Goal: Information Seeking & Learning: Learn about a topic

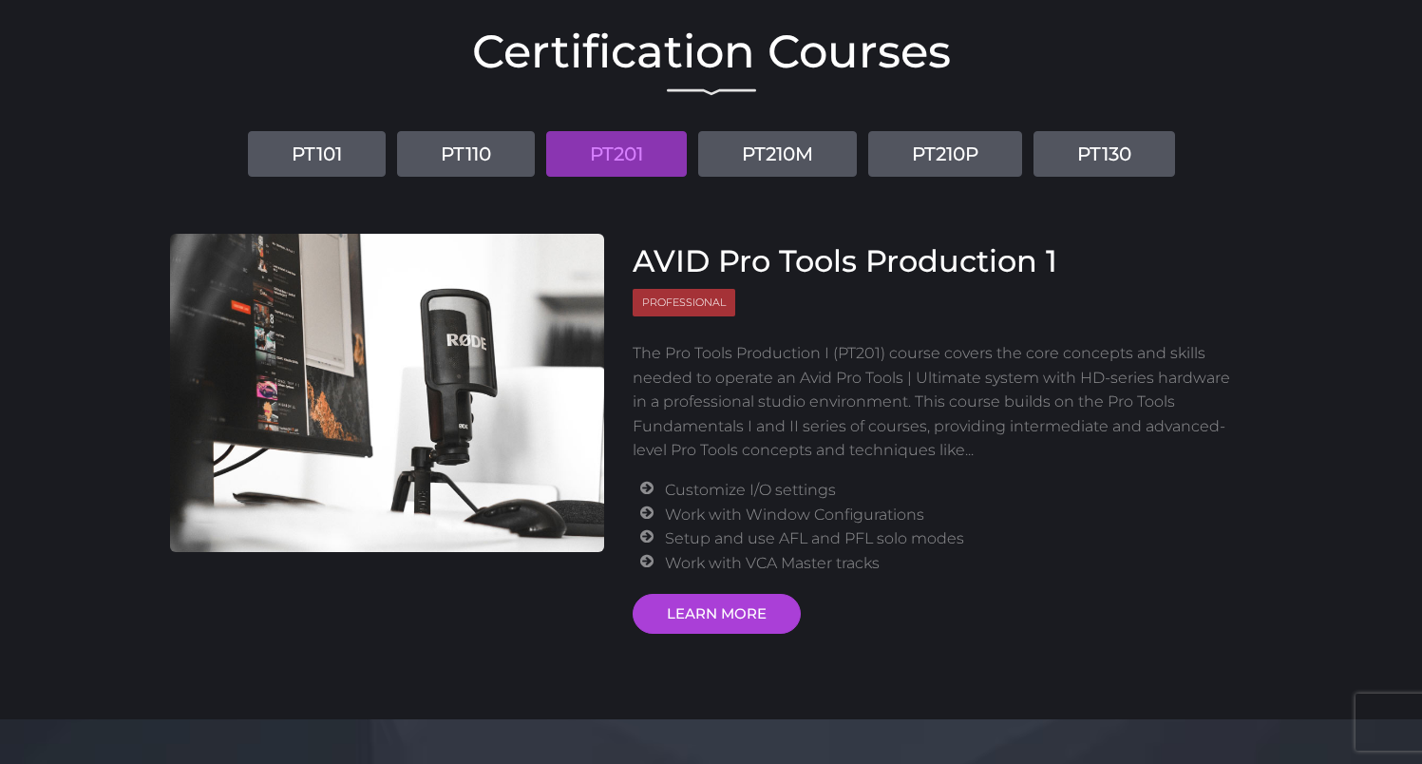
scroll to position [152, 0]
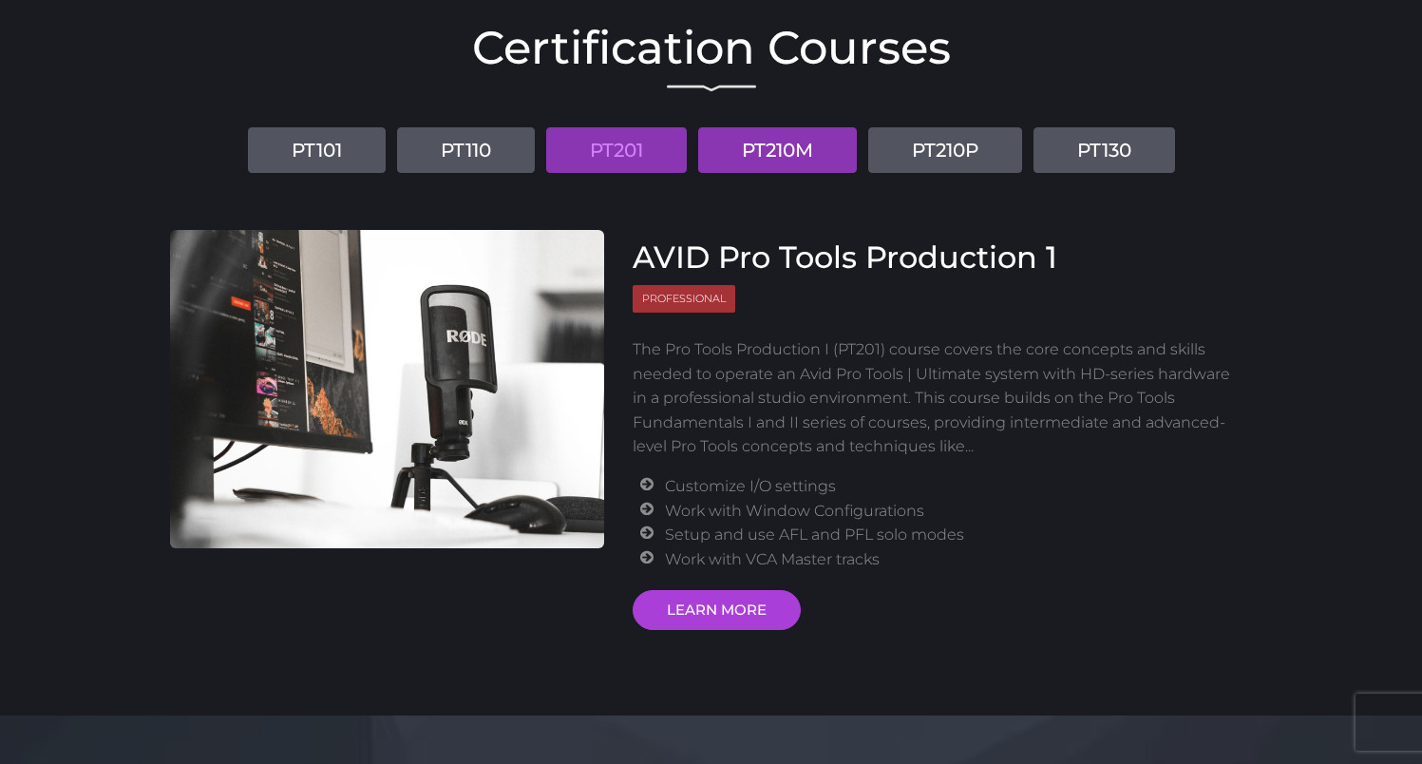
click at [806, 166] on link "PT210M" at bounding box center [777, 150] width 159 height 46
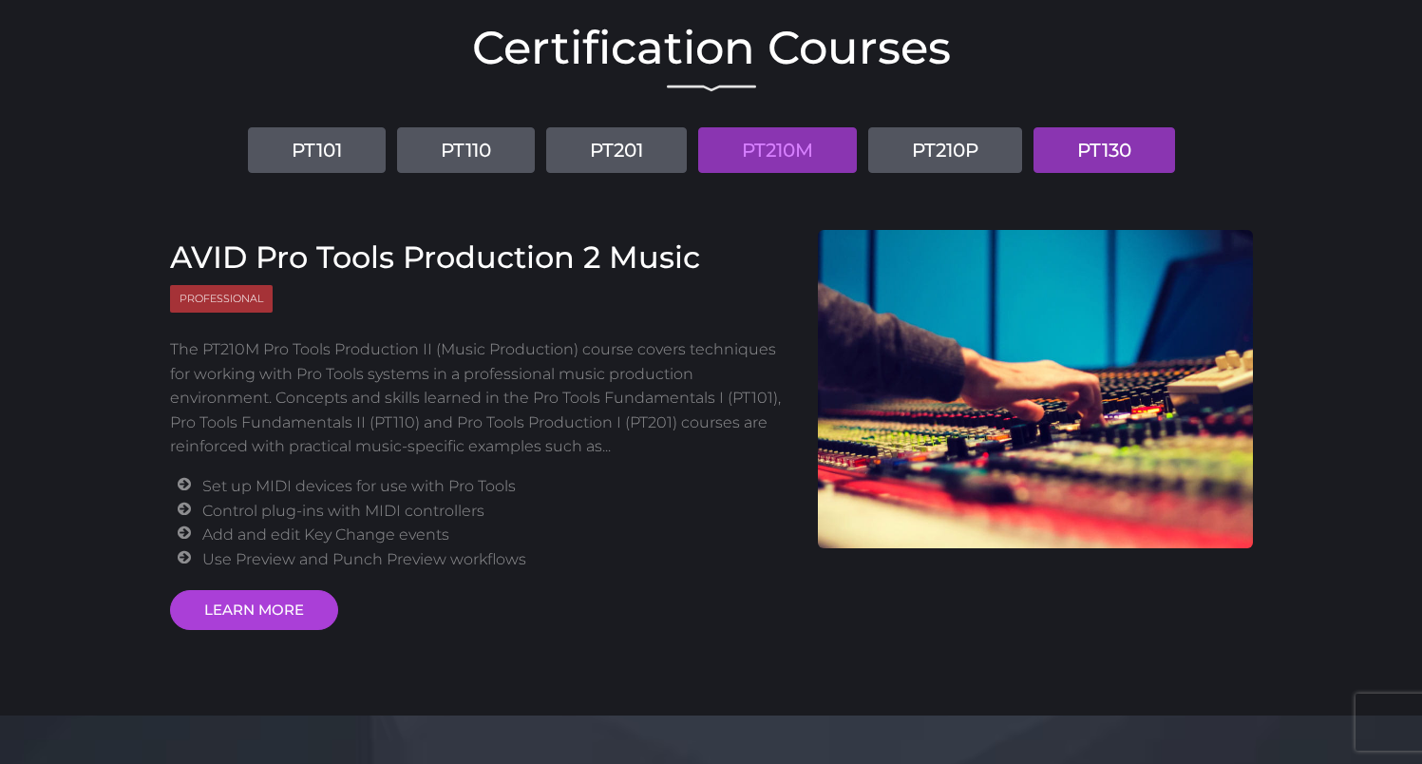
click at [1057, 145] on link "PT130" at bounding box center [1104, 150] width 142 height 46
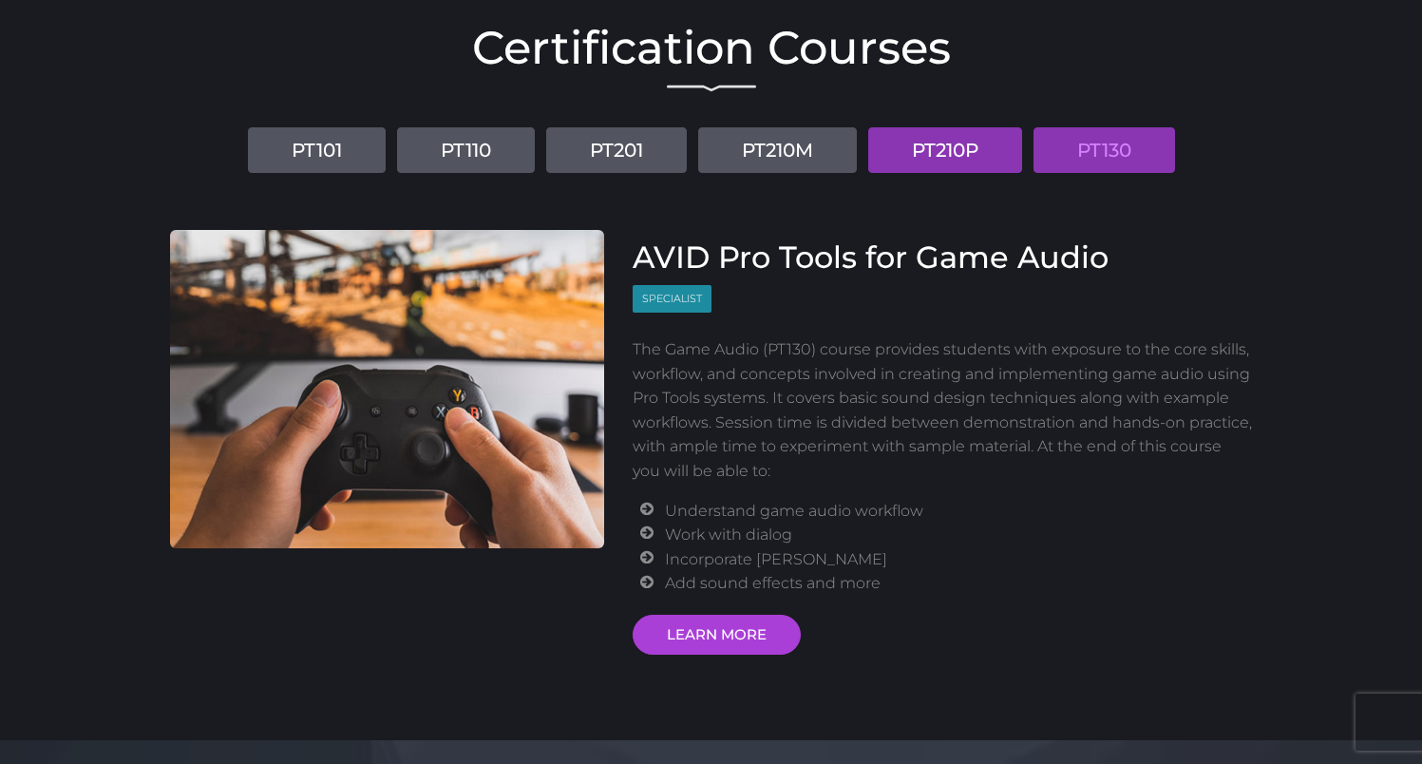
click at [953, 156] on link "PT210P" at bounding box center [945, 150] width 154 height 46
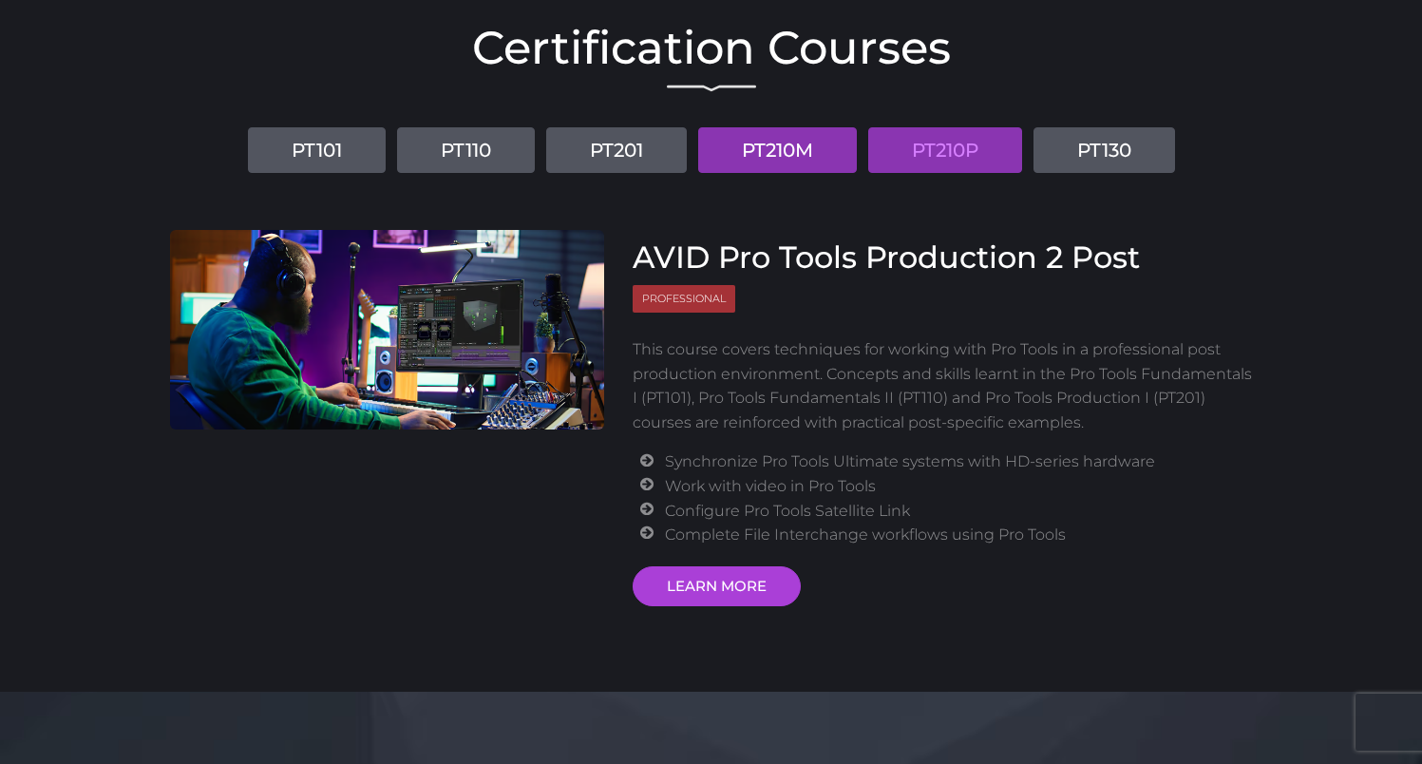
click at [815, 147] on link "PT210M" at bounding box center [777, 150] width 159 height 46
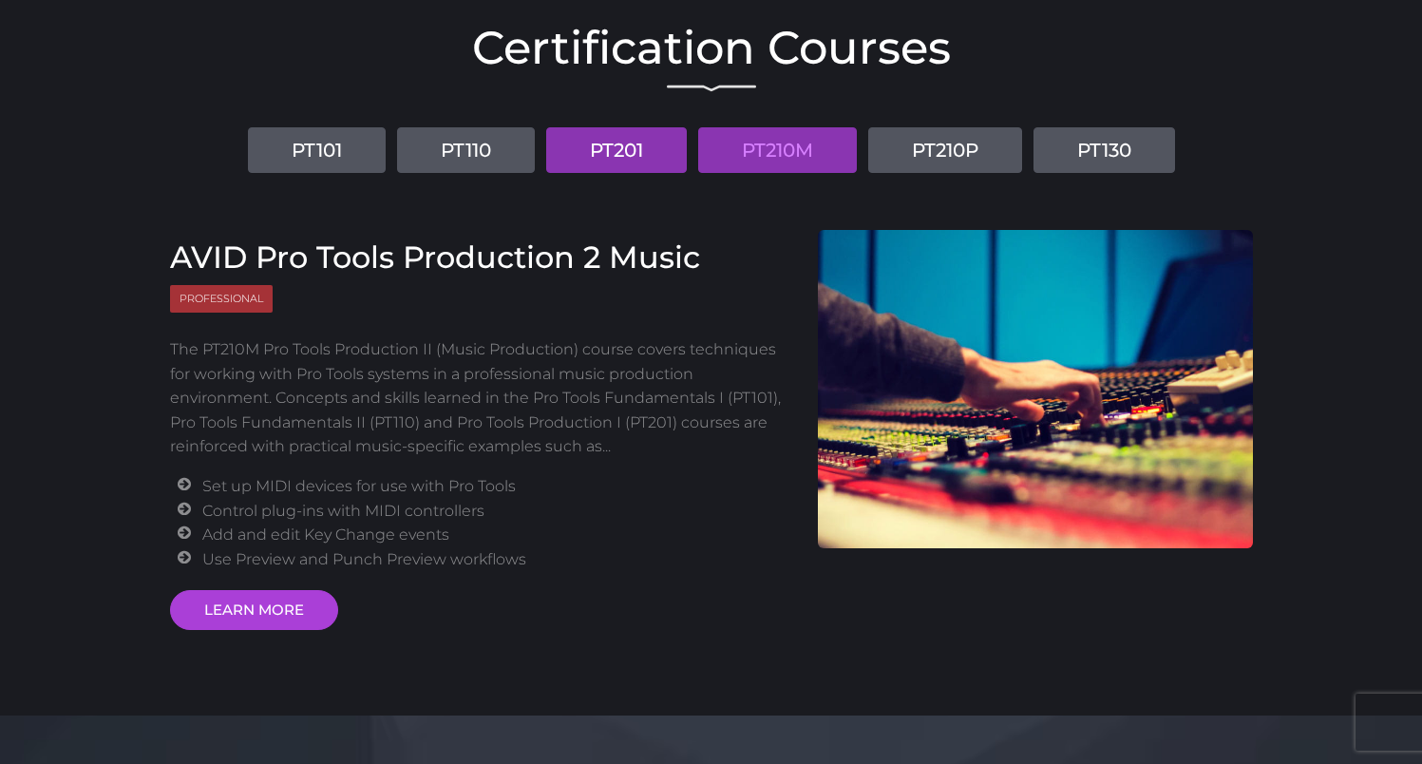
click at [660, 160] on link "PT201" at bounding box center [616, 150] width 141 height 46
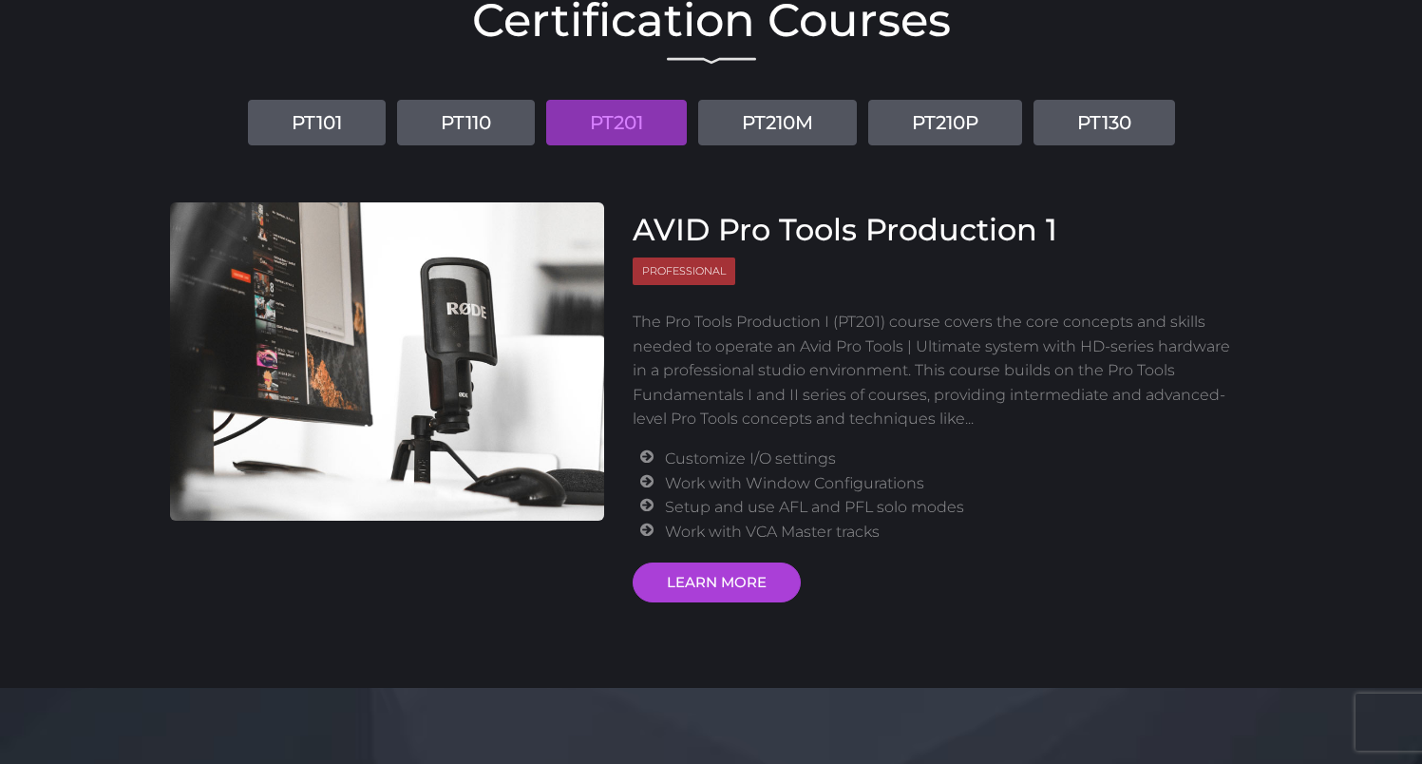
scroll to position [181, 0]
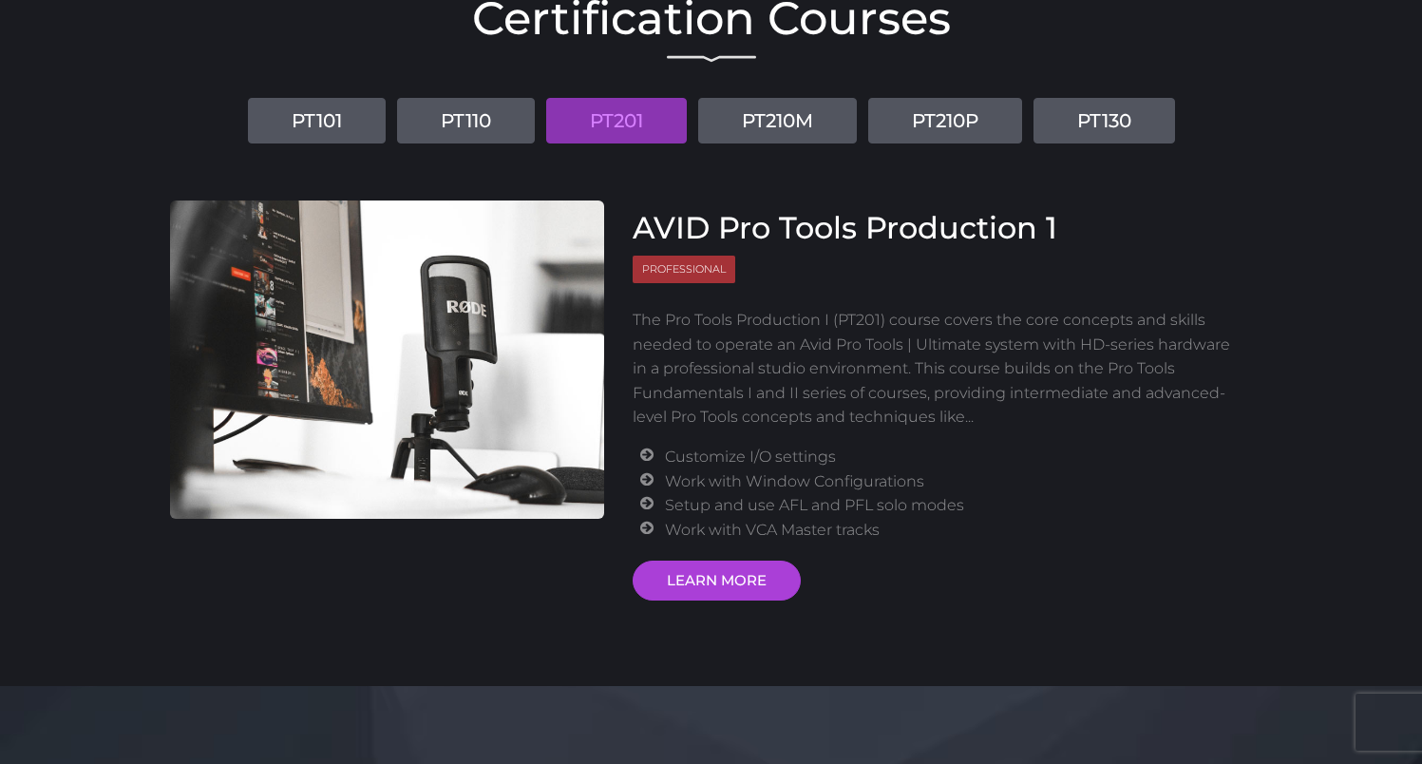
click at [738, 453] on li "Customize I/O settings" at bounding box center [951, 457] width 573 height 25
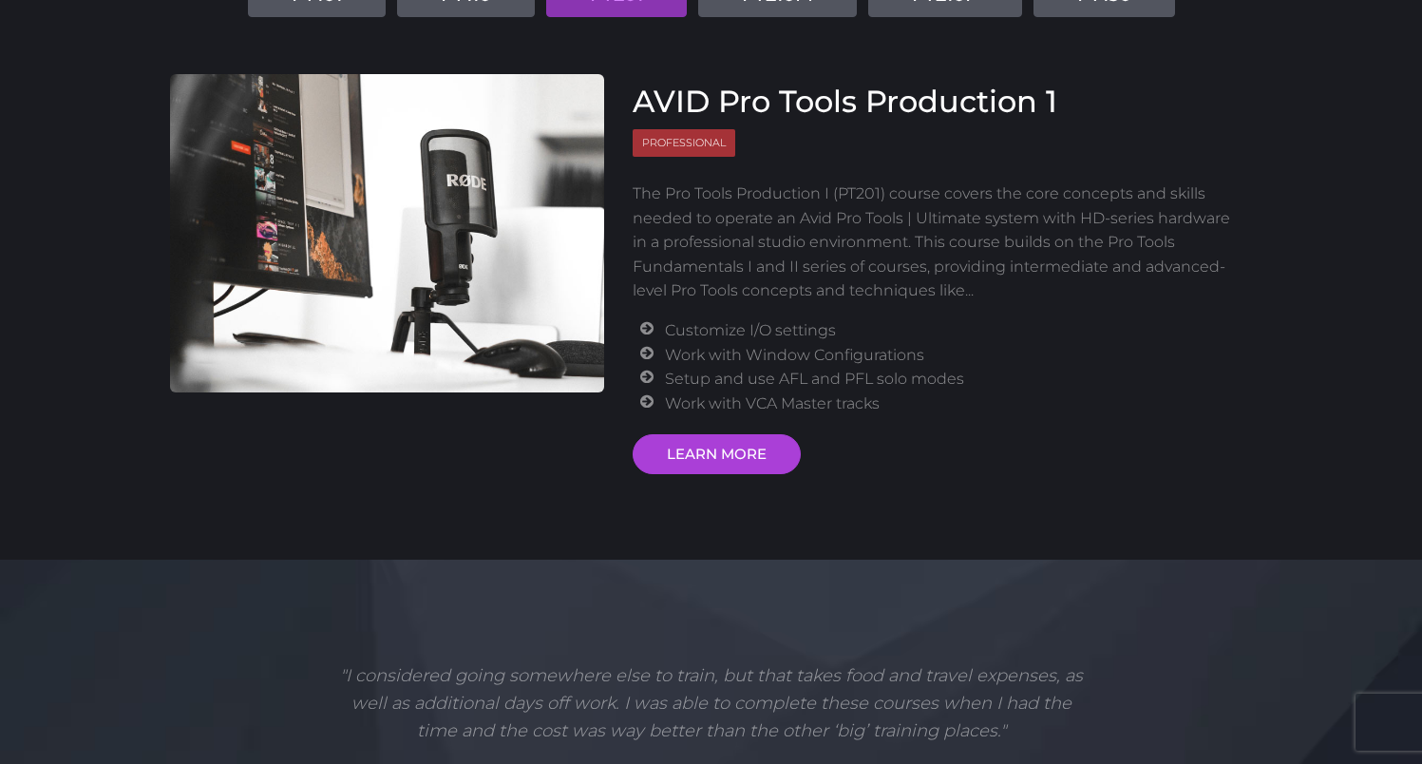
scroll to position [353, 0]
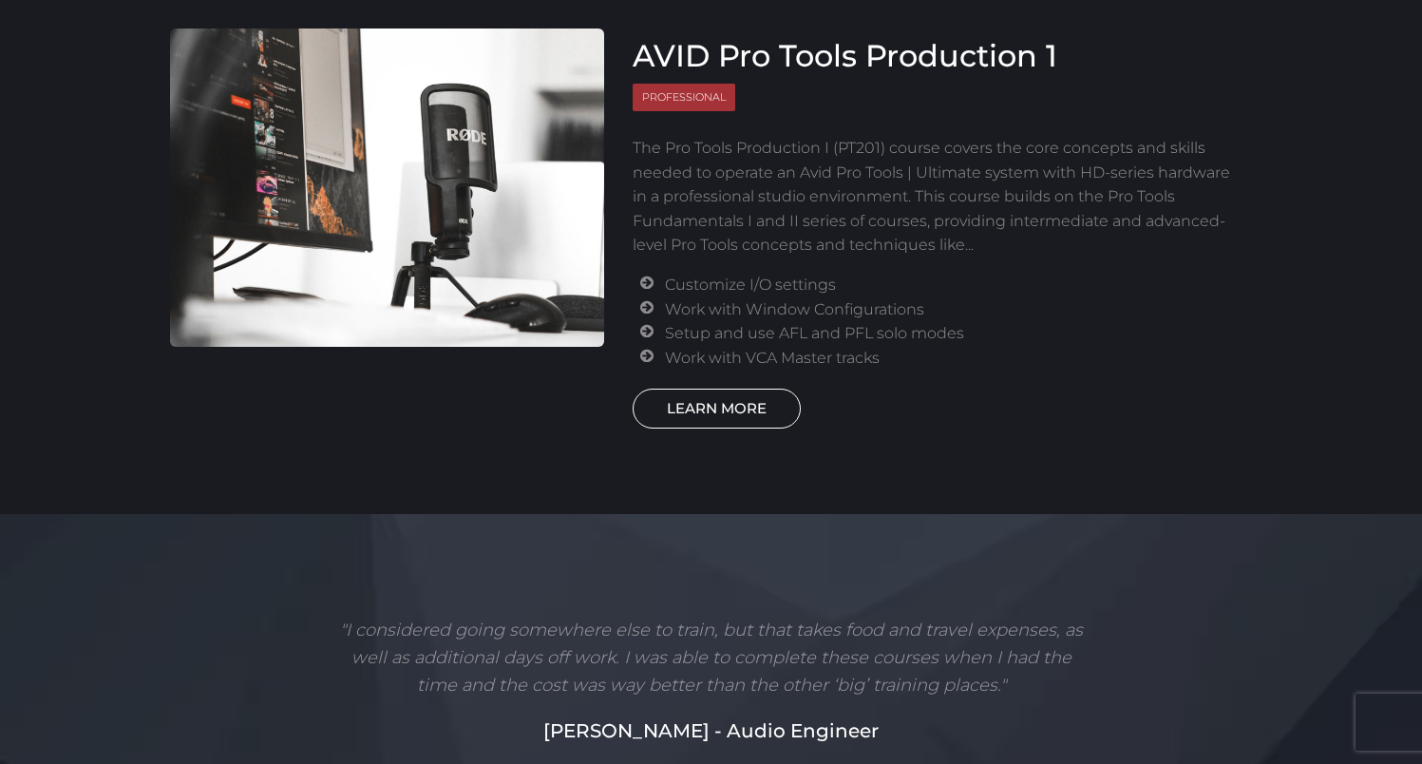
click at [724, 421] on link "LEARN MORE" at bounding box center [717, 408] width 168 height 40
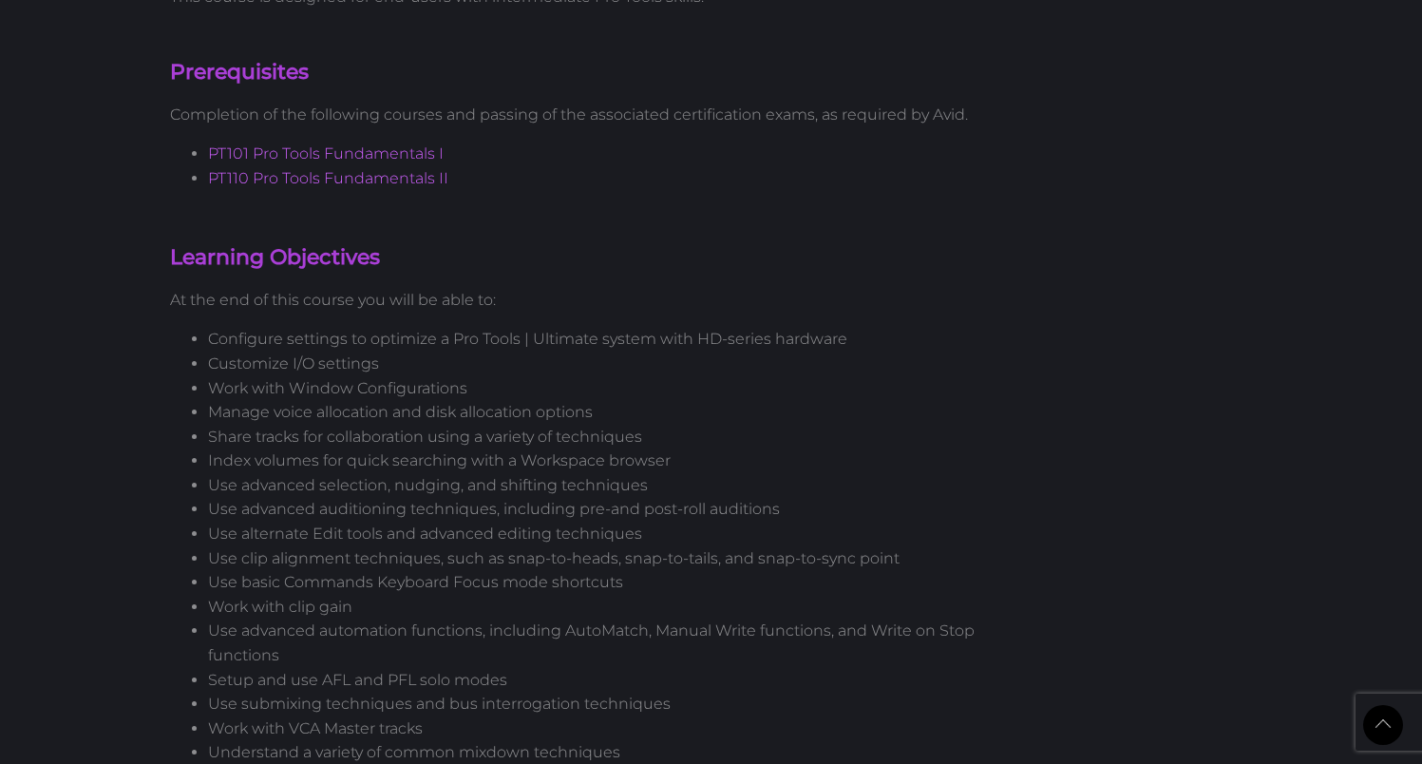
scroll to position [1531, 0]
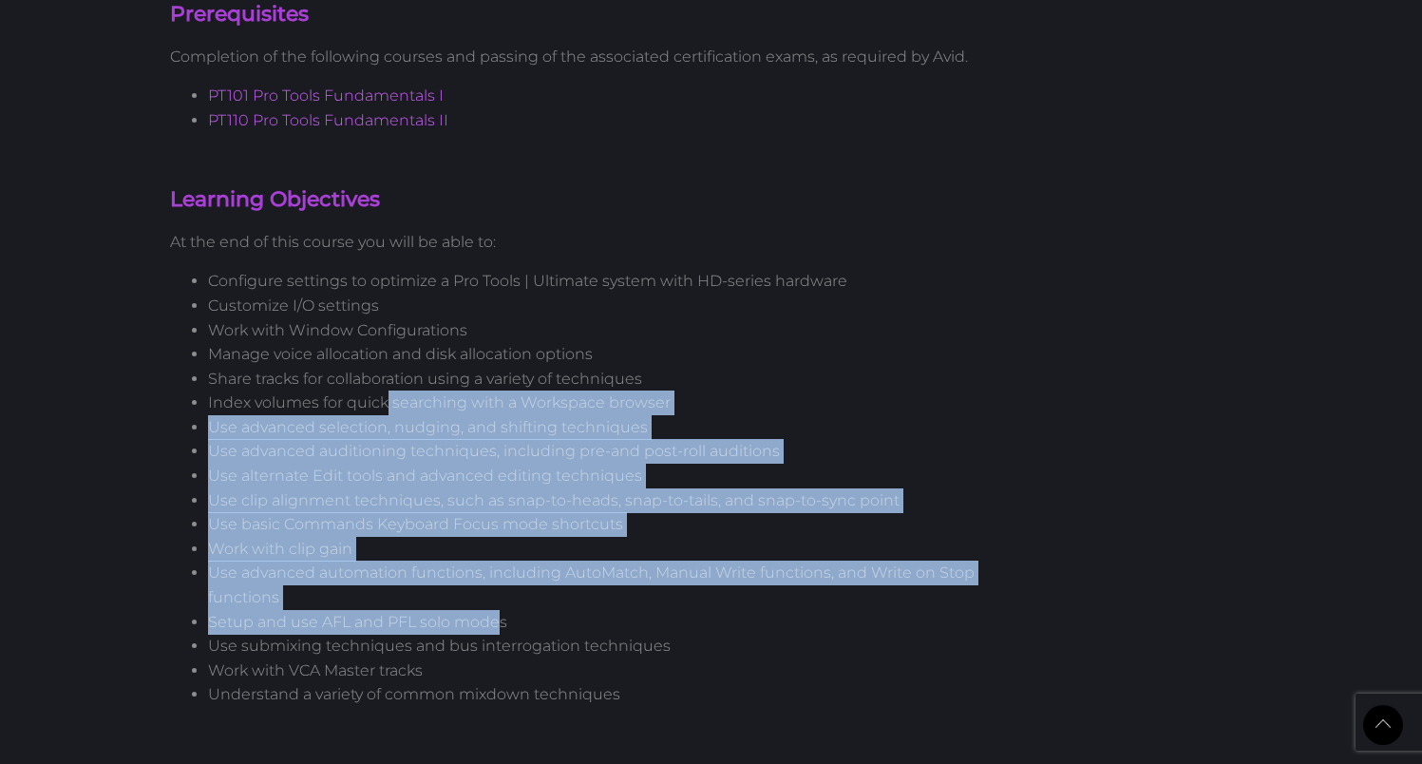
drag, startPoint x: 388, startPoint y: 383, endPoint x: 500, endPoint y: 608, distance: 251.5
click at [500, 608] on ul "Configure settings to optimize a Pro Tools | Ultimate system with HD-series har…" at bounding box center [572, 488] width 805 height 438
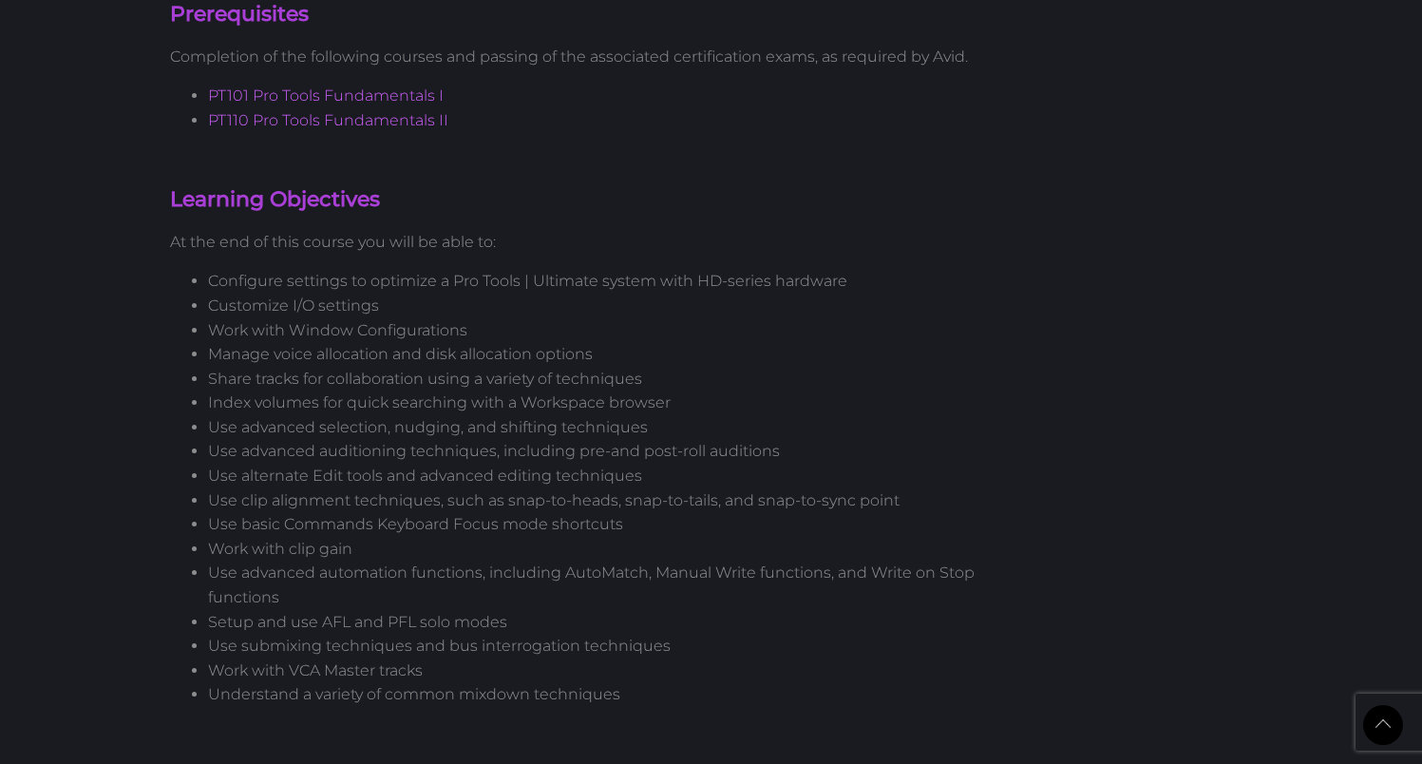
click at [521, 634] on li "Use submixing techniques and bus interrogation techniques" at bounding box center [591, 646] width 767 height 25
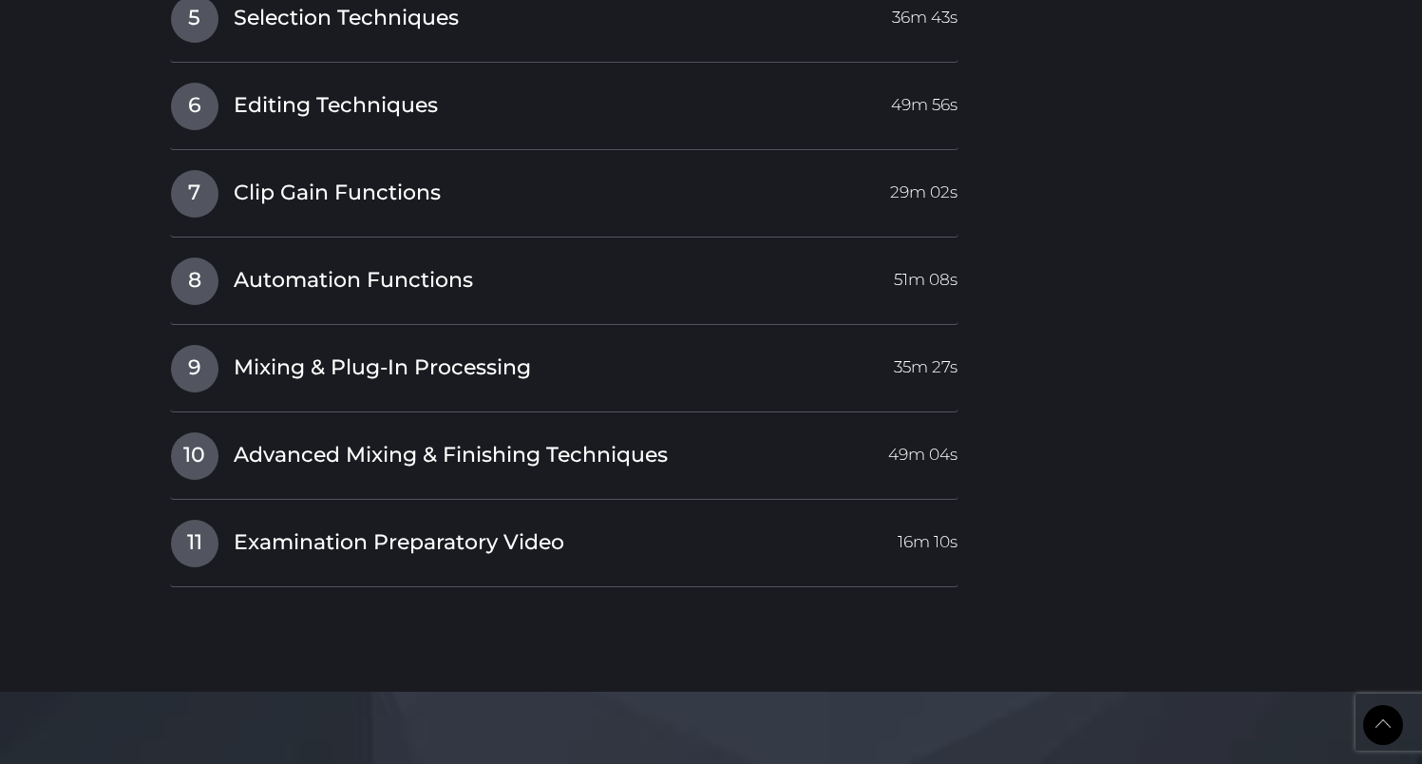
scroll to position [3248, 0]
click at [504, 361] on span "Mixing & Plug-In Processing" at bounding box center [382, 366] width 297 height 29
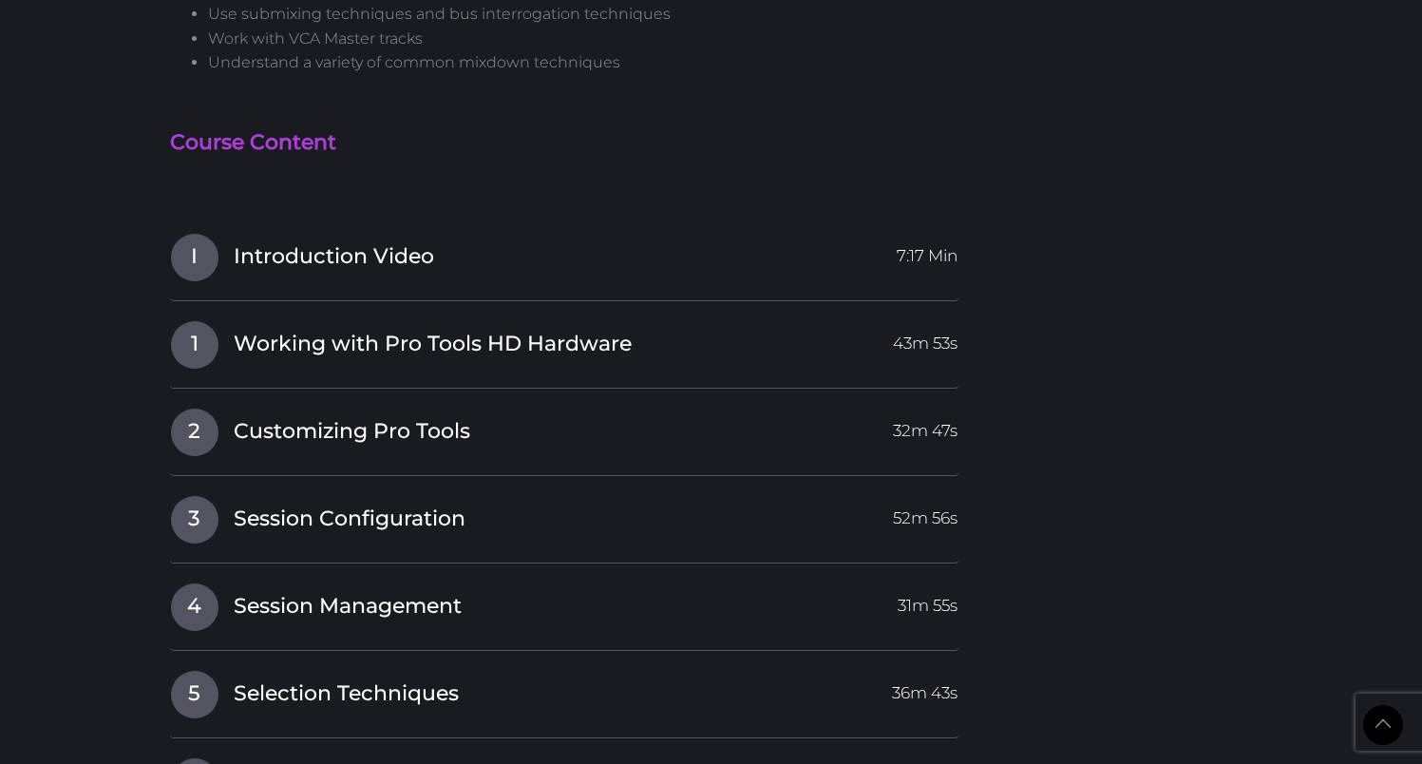
scroll to position [2176, 0]
